Goal: Task Accomplishment & Management: Use online tool/utility

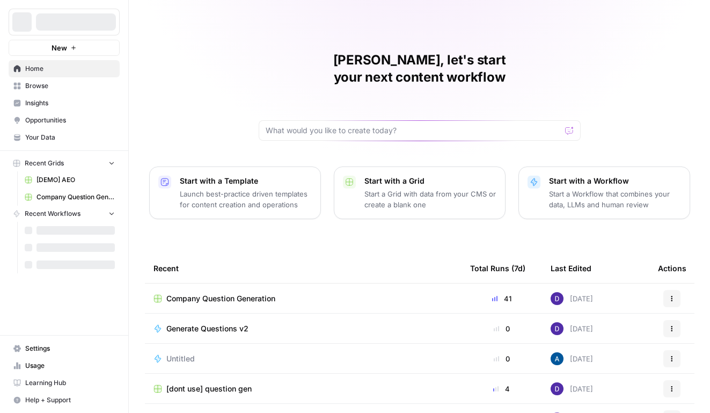
click at [84, 22] on div at bounding box center [76, 21] width 80 height 17
click at [51, 19] on span "[PERSON_NAME] Test" at bounding box center [68, 22] width 65 height 11
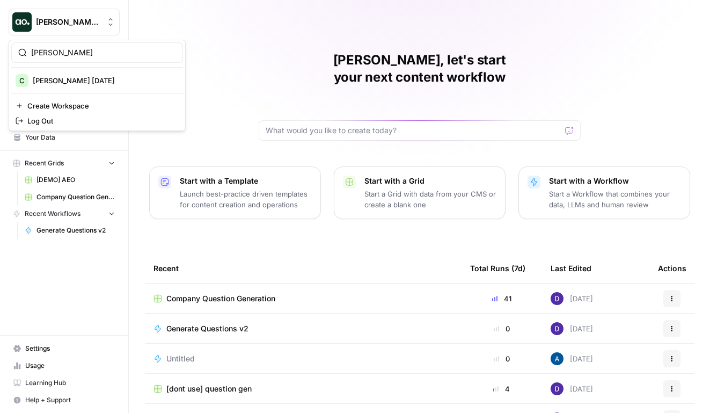
type input "[PERSON_NAME]"
click at [66, 81] on span "[PERSON_NAME] [DATE]" at bounding box center [104, 80] width 142 height 11
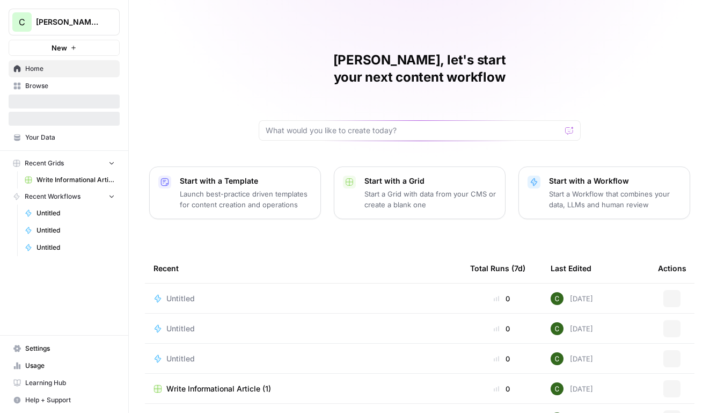
click at [82, 48] on button "New" at bounding box center [64, 48] width 111 height 16
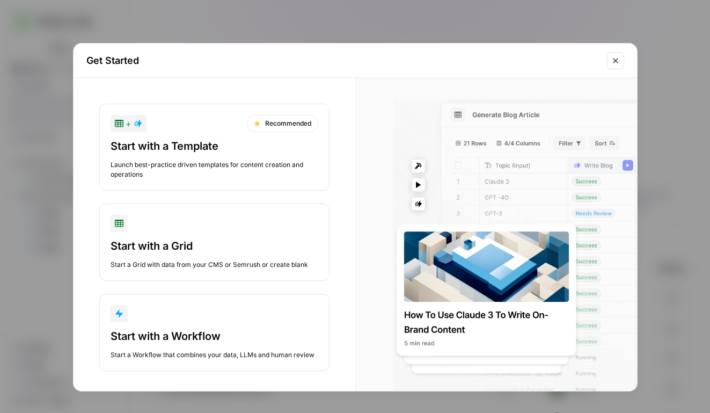
scroll to position [6, 0]
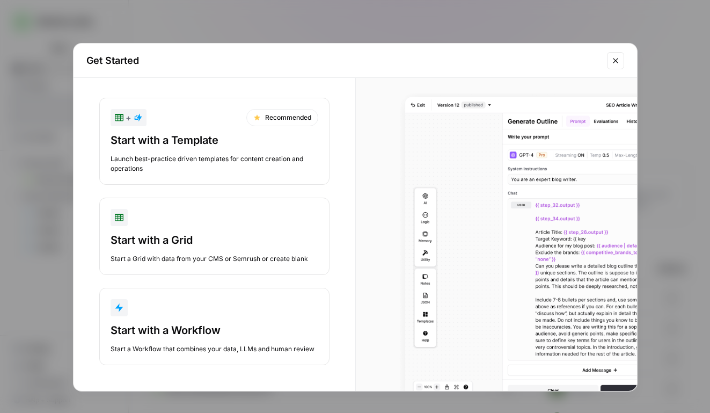
click at [207, 328] on div "Start with a Workflow" at bounding box center [215, 330] width 208 height 15
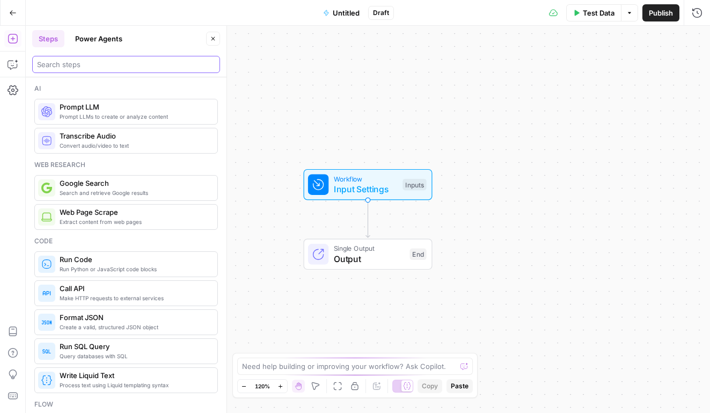
click at [69, 66] on input "search" at bounding box center [126, 64] width 178 height 11
click at [95, 115] on span "Prompt LLMs to create or analyze content" at bounding box center [134, 116] width 149 height 9
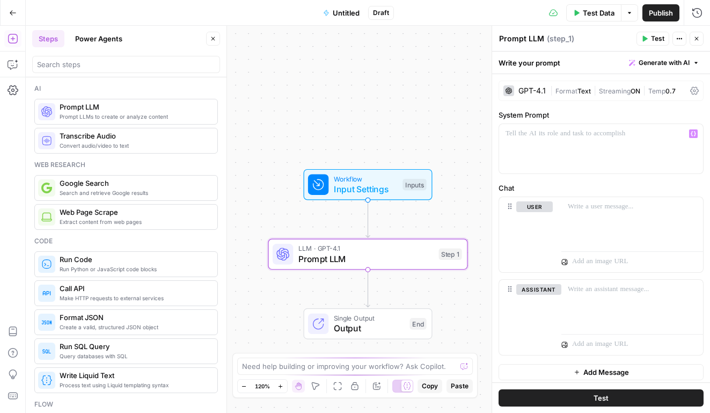
click at [540, 91] on div "GPT-4.1" at bounding box center [531, 91] width 27 height 8
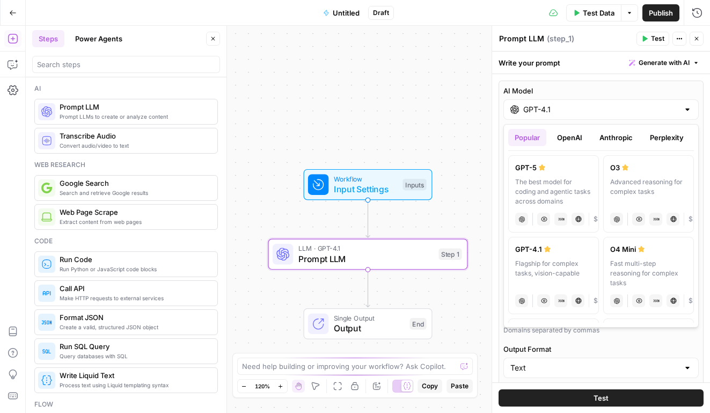
click at [573, 115] on div "GPT-4.1" at bounding box center [600, 109] width 195 height 20
